Goal: Information Seeking & Learning: Check status

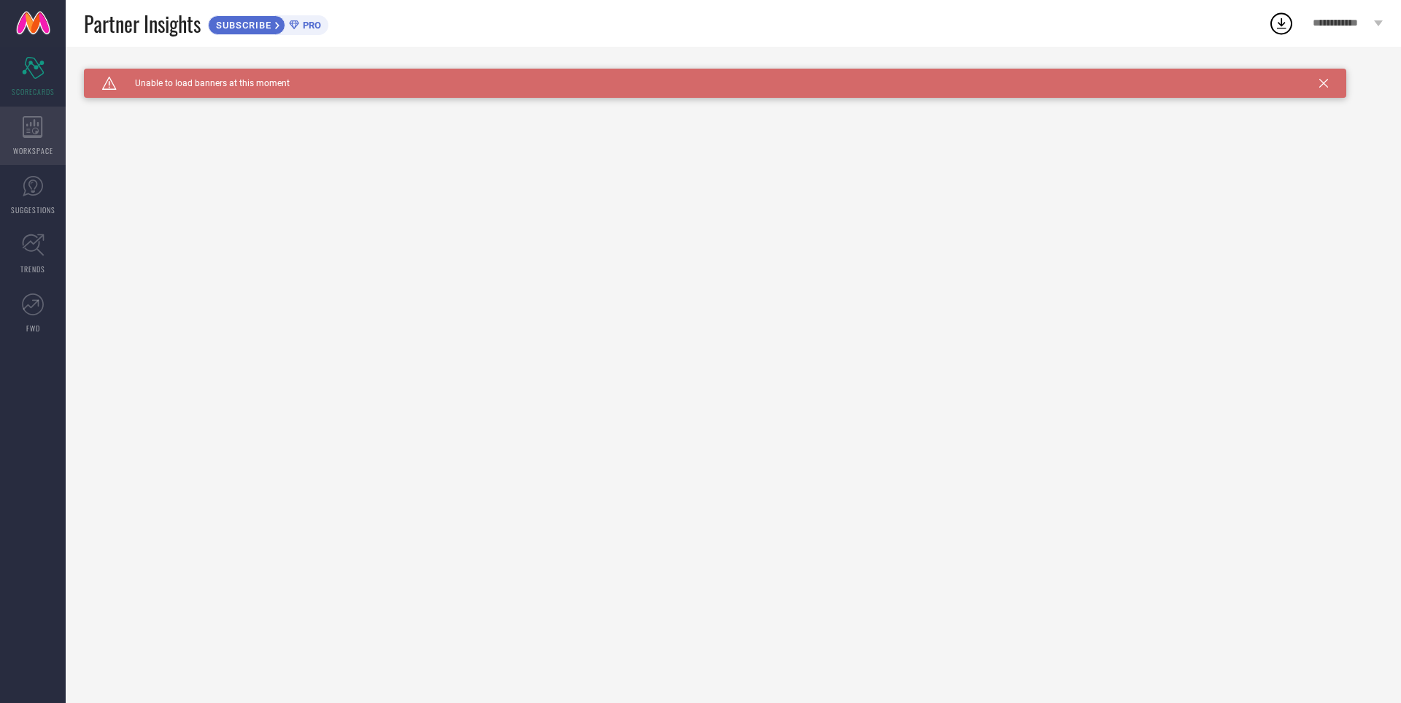
click at [42, 132] on icon at bounding box center [33, 127] width 20 height 22
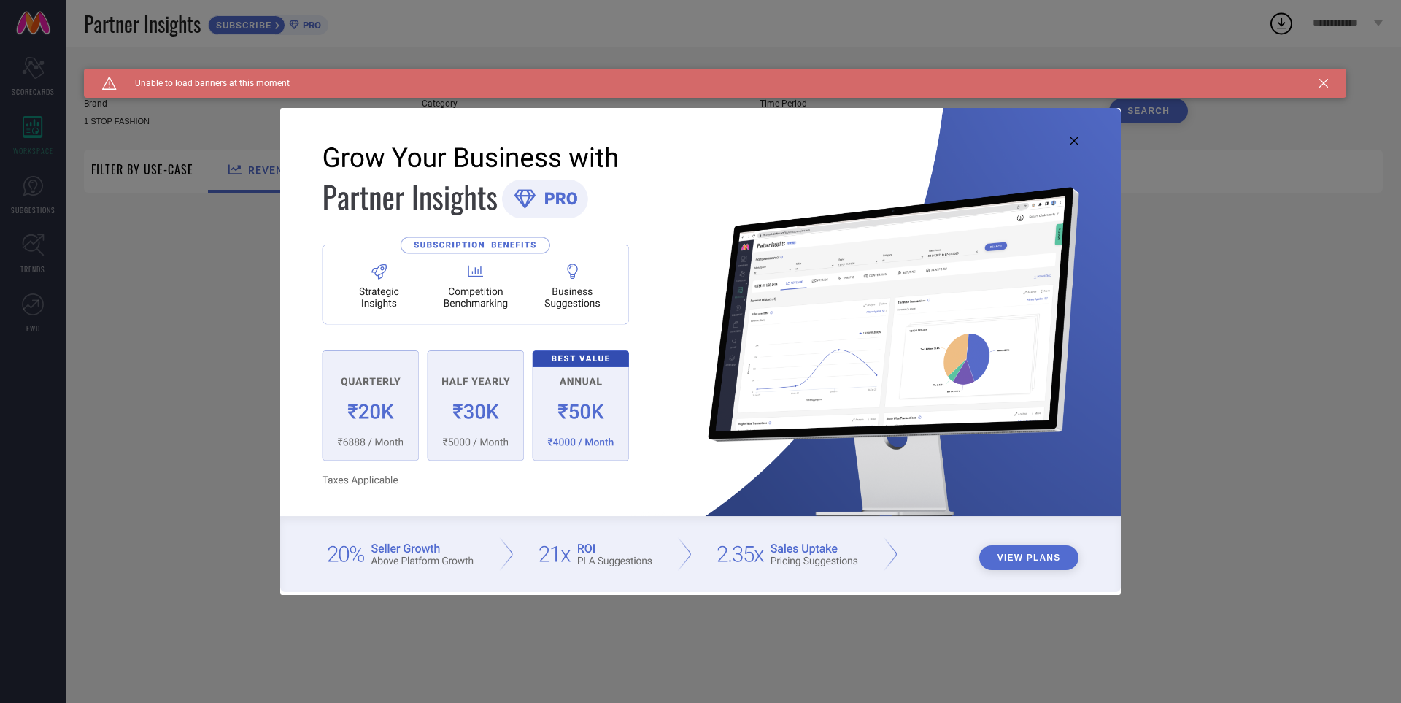
type input "1 STOP FASHION"
type input "All"
click at [1076, 139] on icon at bounding box center [1074, 140] width 9 height 9
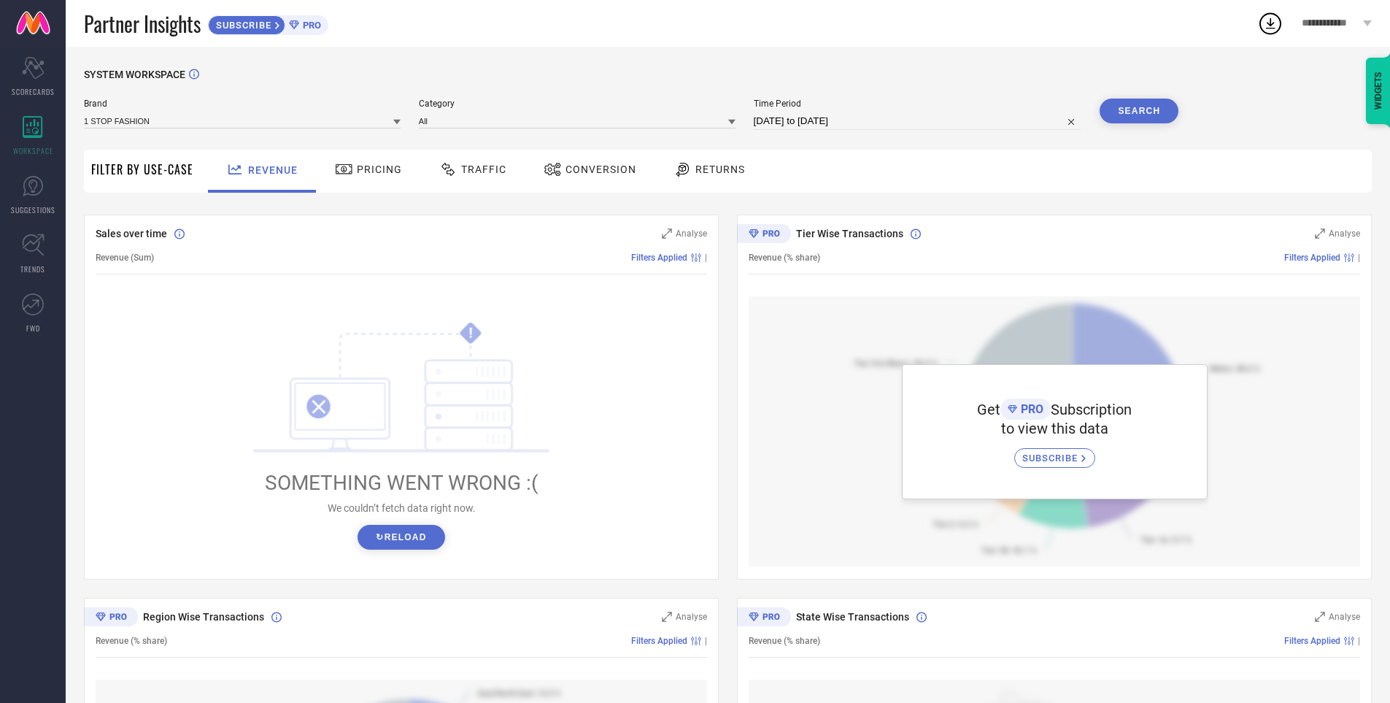
click at [605, 171] on span "Conversion" at bounding box center [601, 169] width 71 height 12
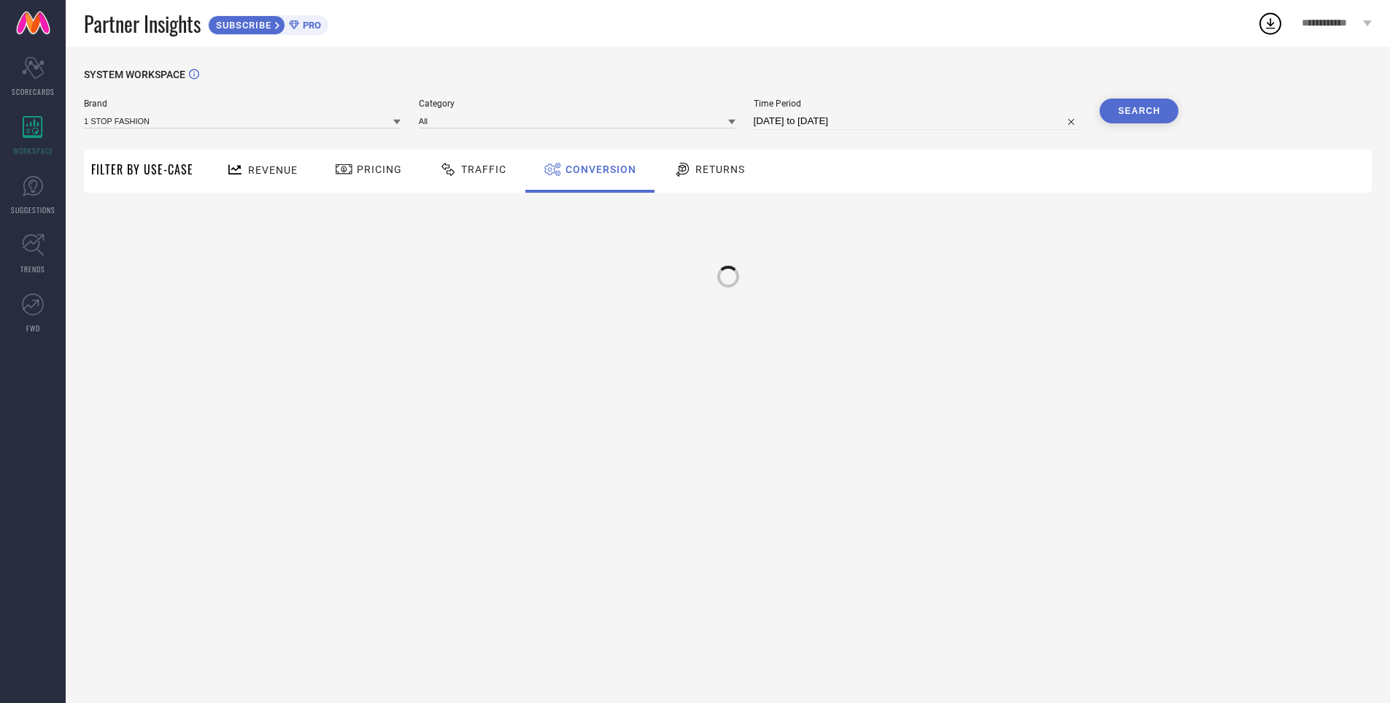
click at [384, 161] on div "Pricing" at bounding box center [368, 169] width 74 height 25
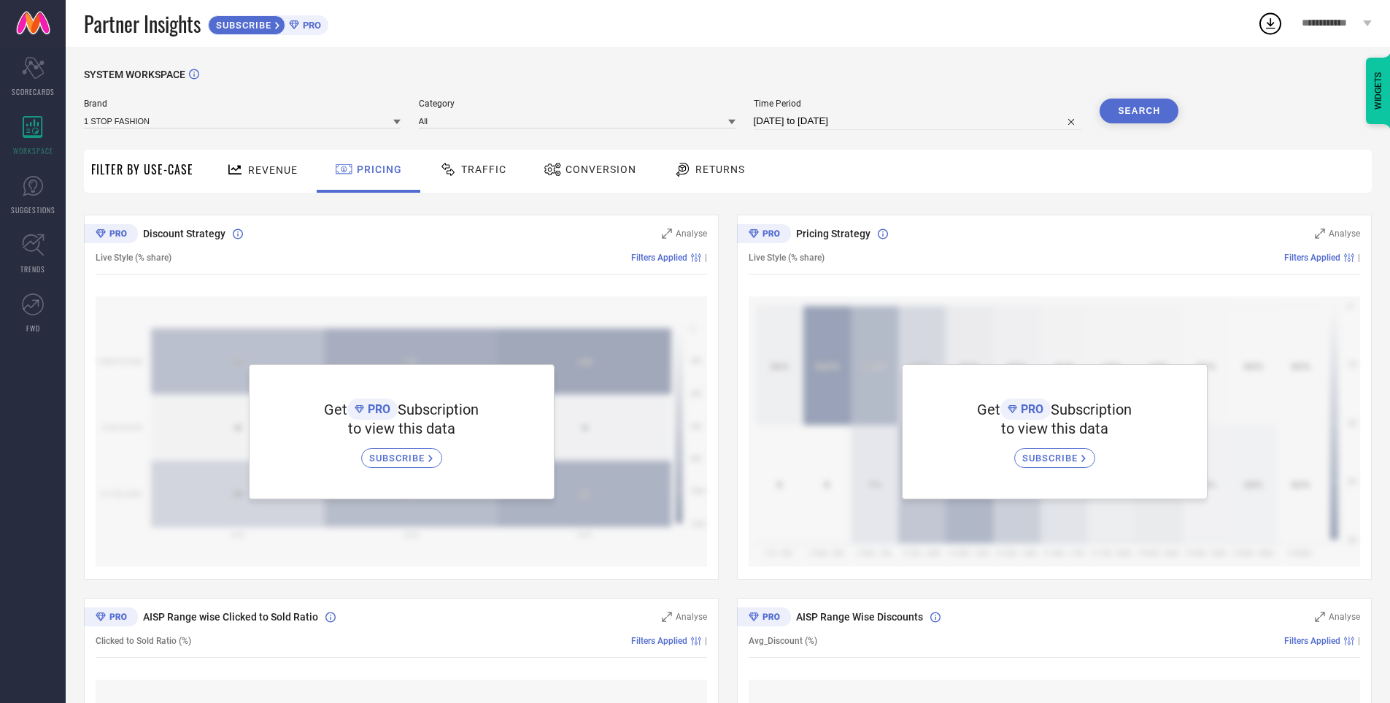
click at [263, 165] on span "Revenue" at bounding box center [273, 170] width 50 height 12
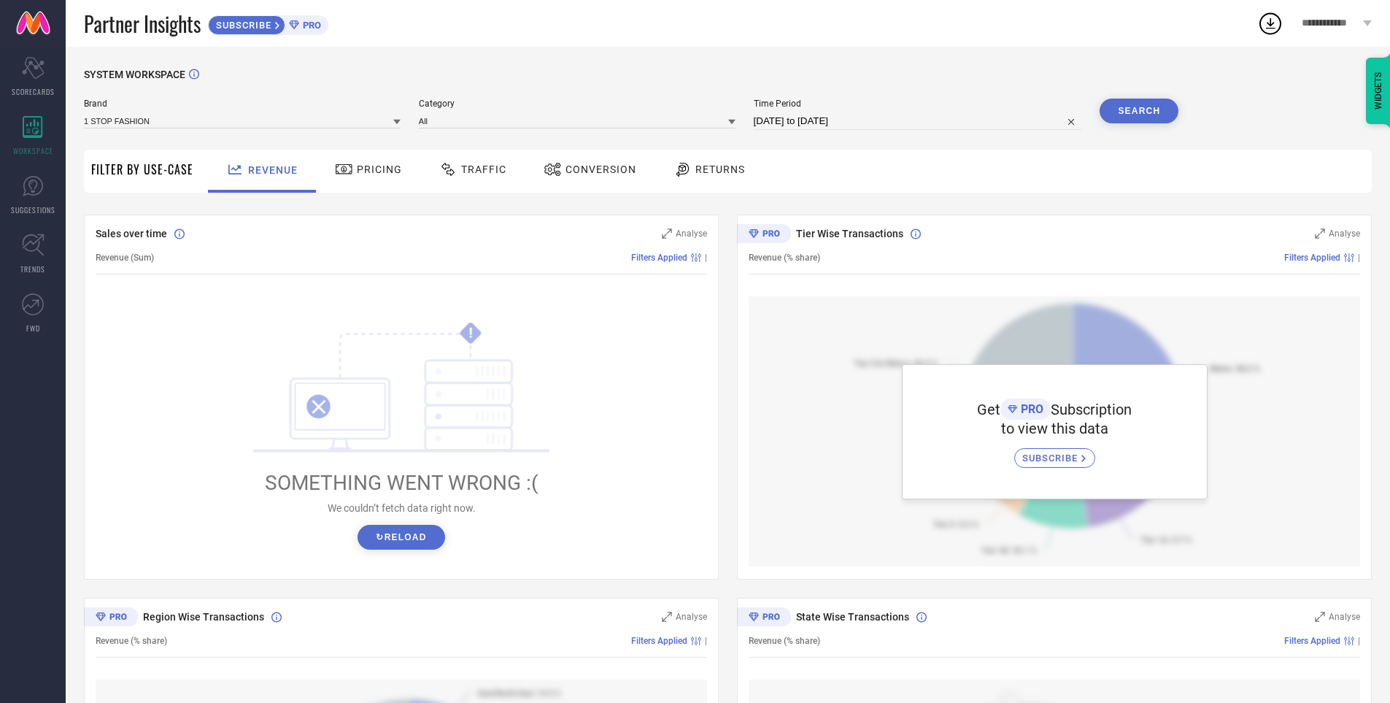
click at [310, 25] on span "PRO" at bounding box center [310, 25] width 22 height 11
